Goal: Navigation & Orientation: Find specific page/section

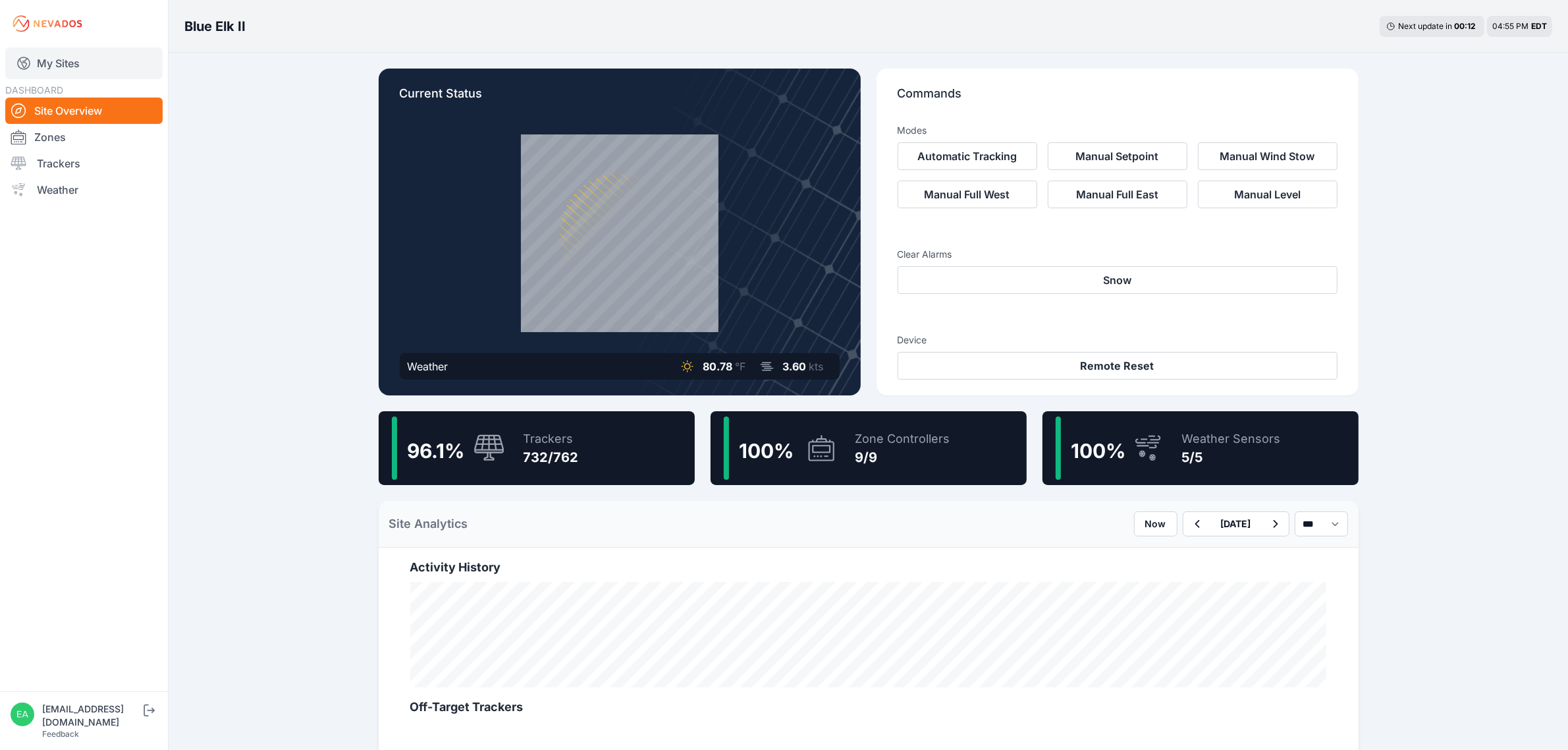
click at [72, 65] on link "My Sites" at bounding box center [84, 63] width 158 height 31
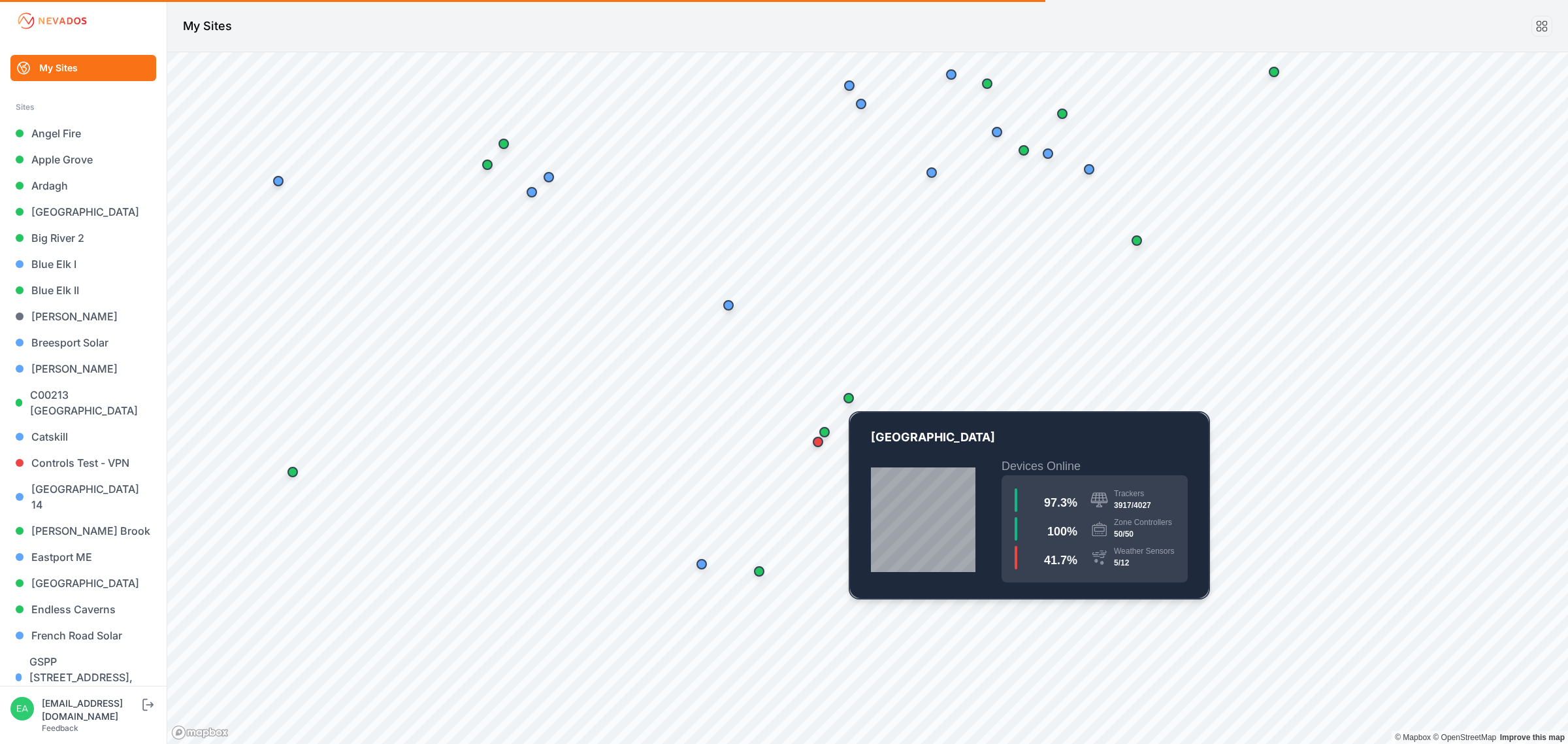
click at [841, 396] on div "Map marker" at bounding box center [849, 398] width 26 height 26
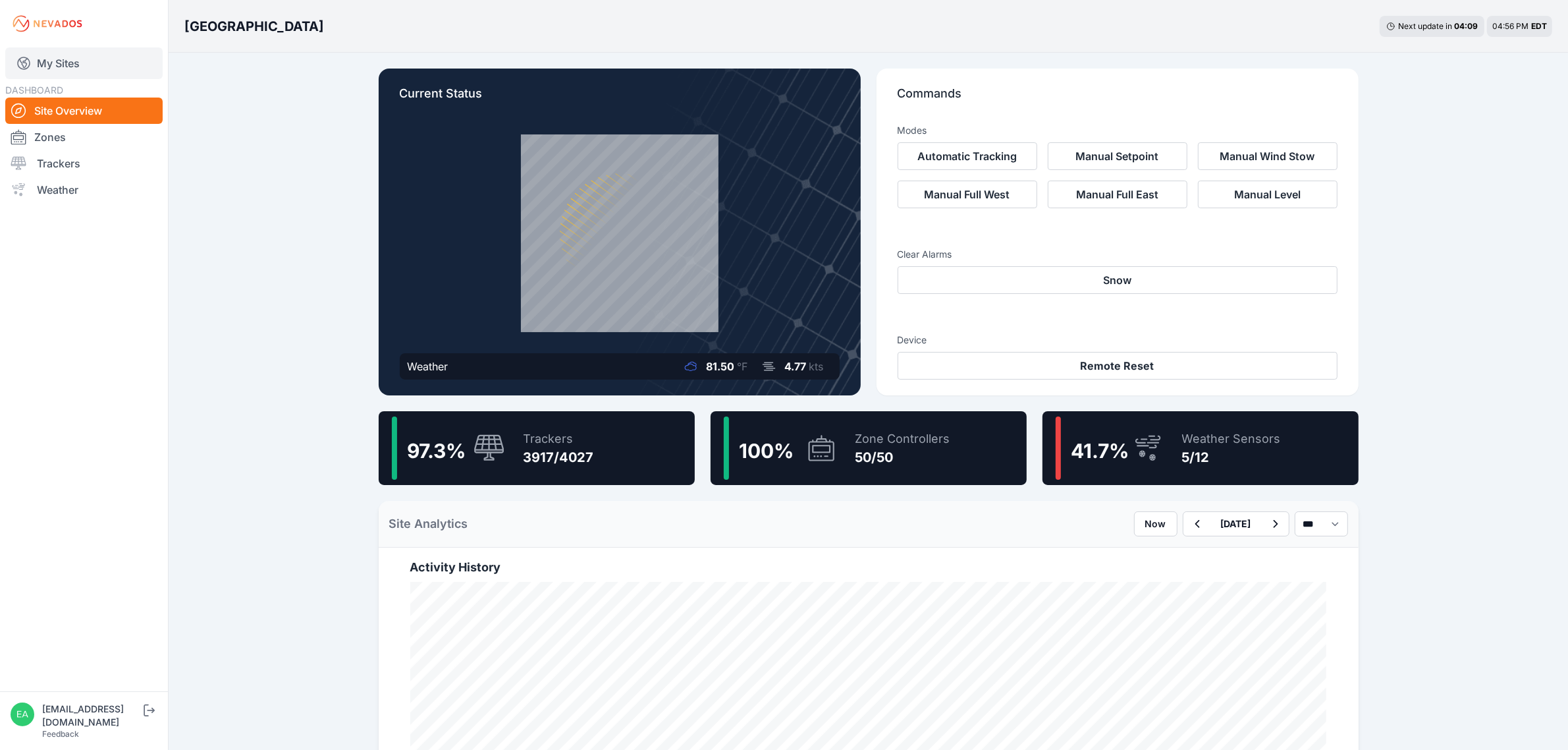
click at [102, 49] on link "My Sites" at bounding box center [84, 63] width 158 height 31
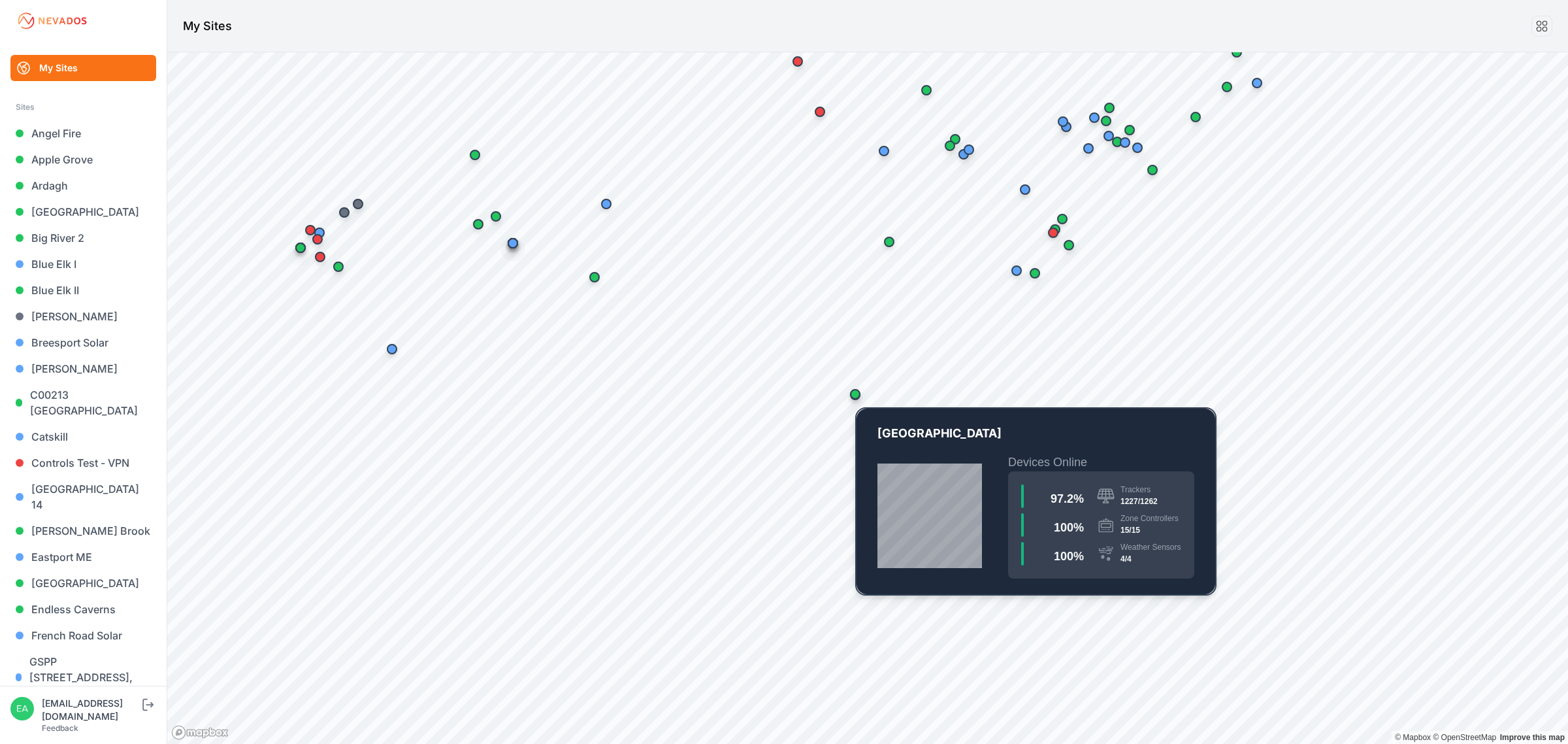
click at [856, 396] on div "Map marker" at bounding box center [854, 394] width 11 height 11
